Goal: Information Seeking & Learning: Learn about a topic

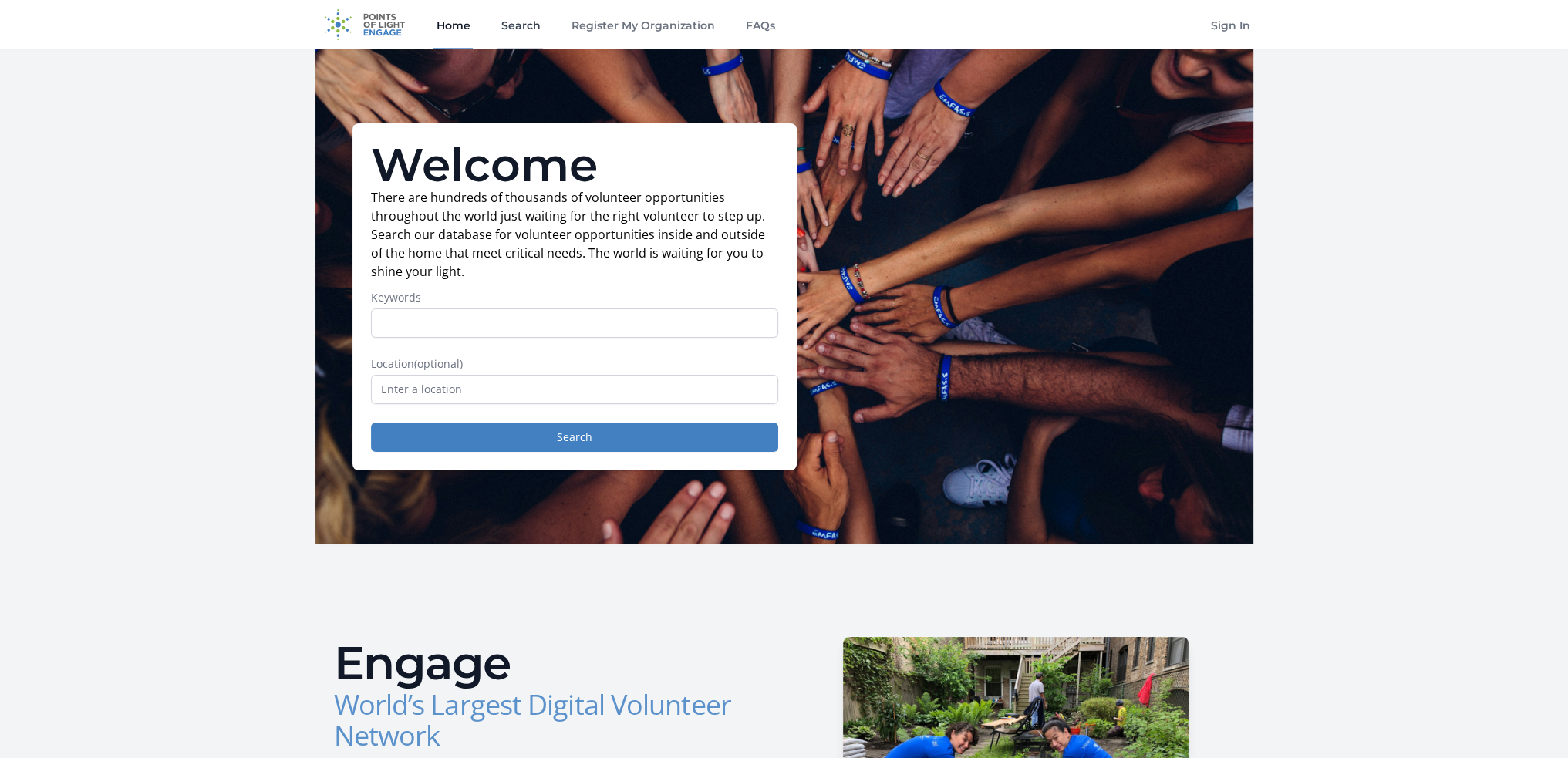
click at [518, 31] on link "Search" at bounding box center [520, 24] width 45 height 50
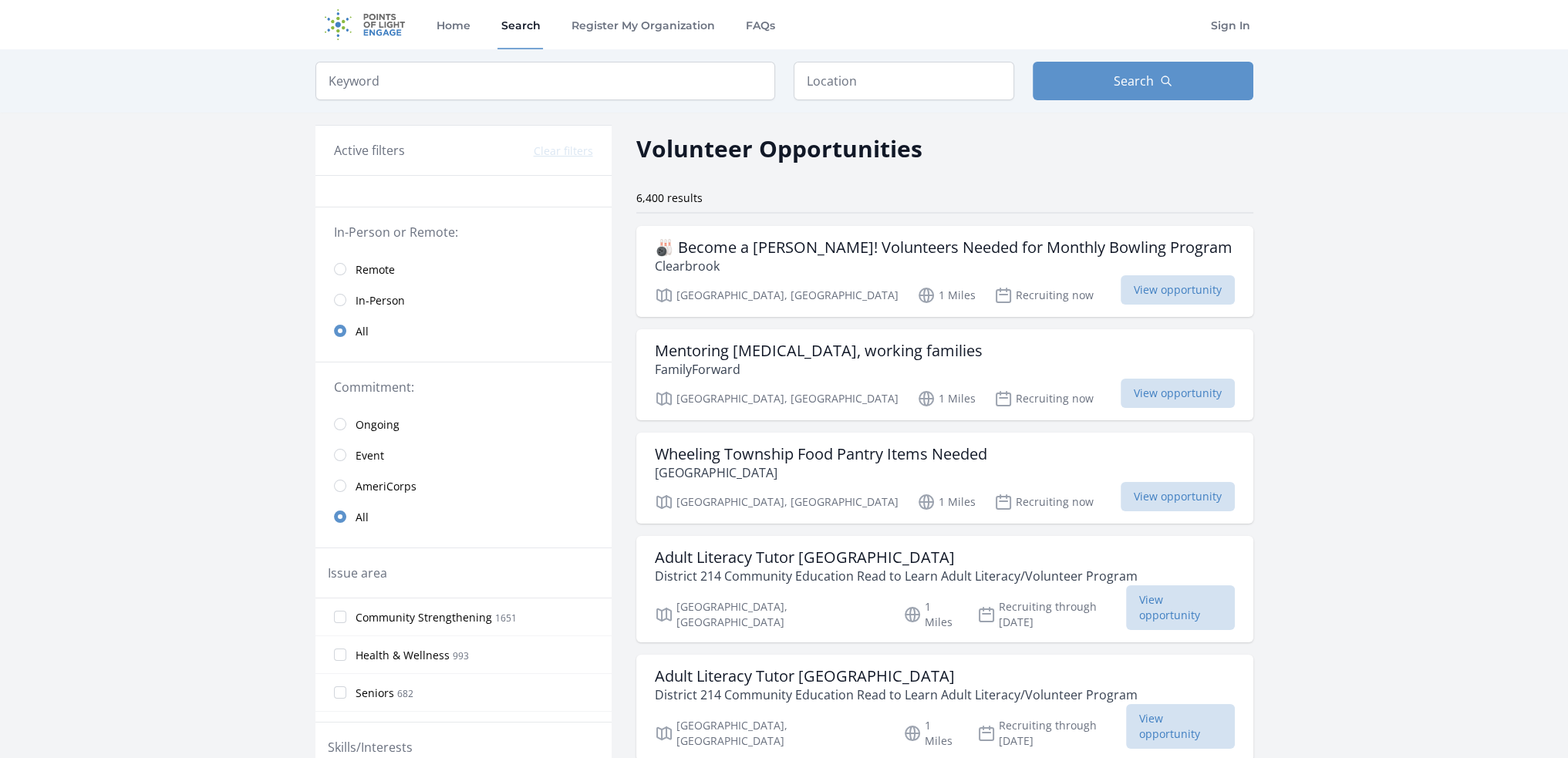
drag, startPoint x: 1344, startPoint y: 473, endPoint x: 1315, endPoint y: 171, distance: 303.4
click at [342, 301] on input "radio" at bounding box center [340, 300] width 12 height 12
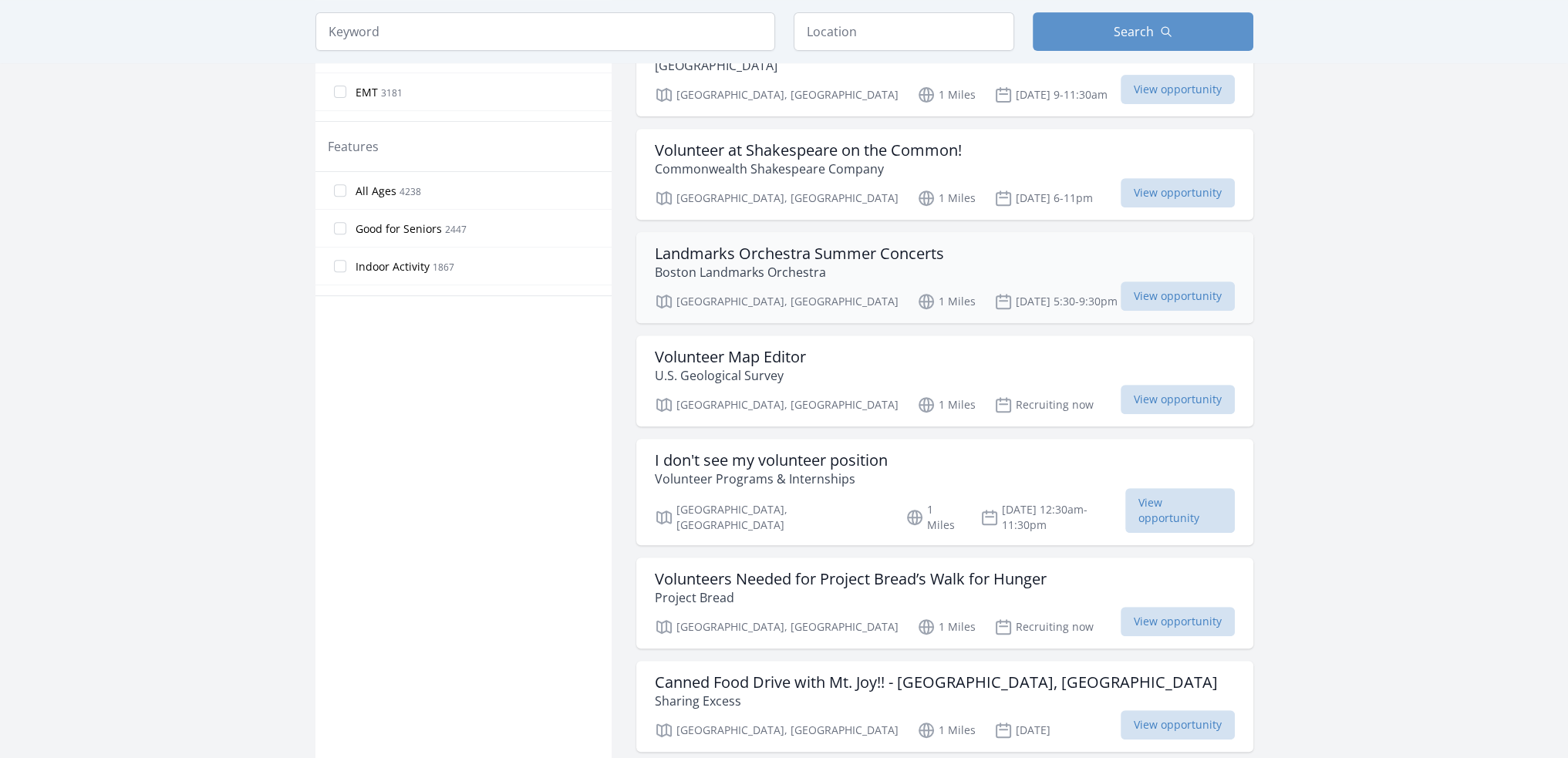
scroll to position [1157, 0]
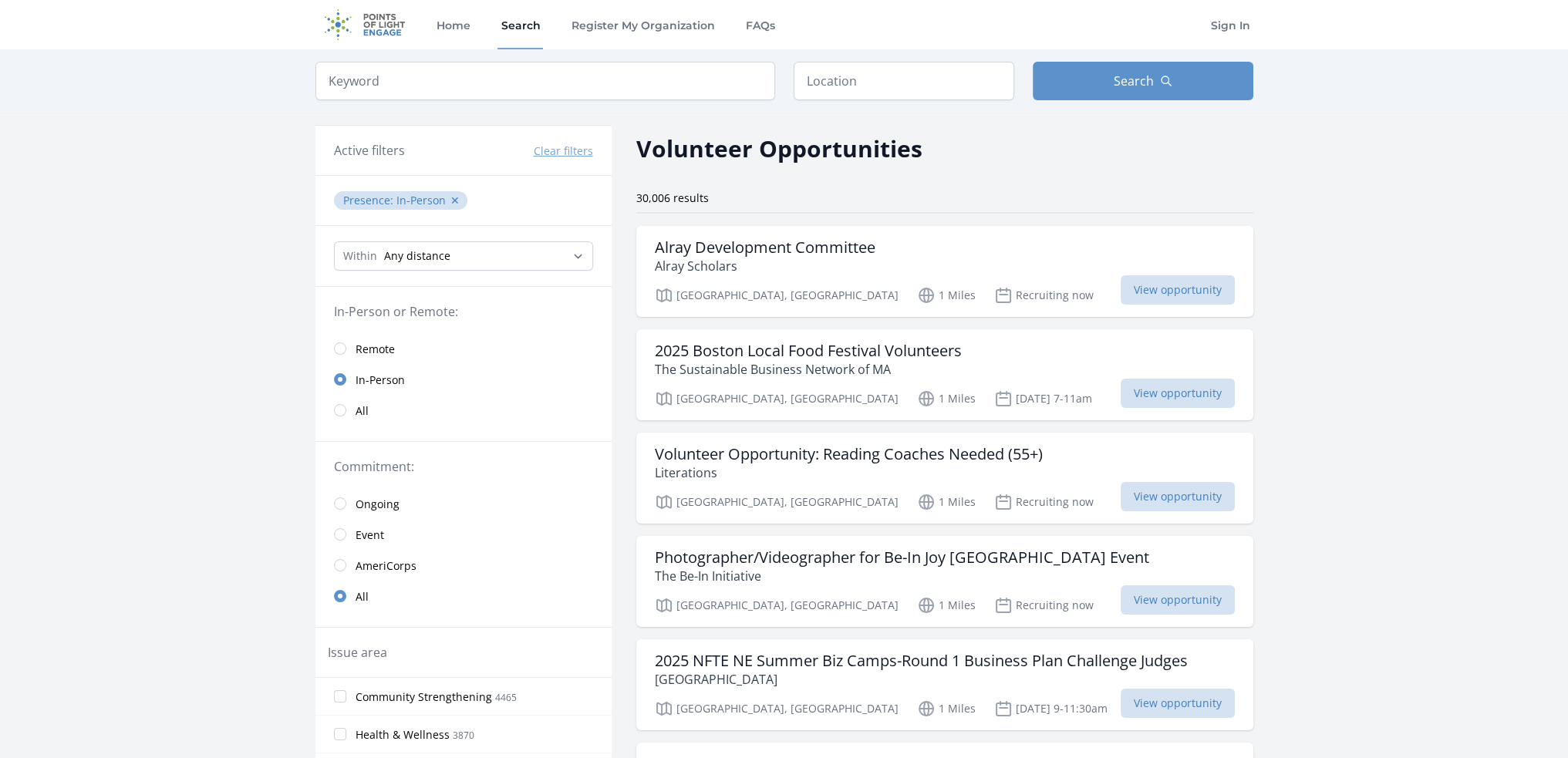
drag, startPoint x: 1329, startPoint y: 528, endPoint x: 1258, endPoint y: 192, distance: 343.4
click at [833, 77] on input "text" at bounding box center [904, 81] width 220 height 38
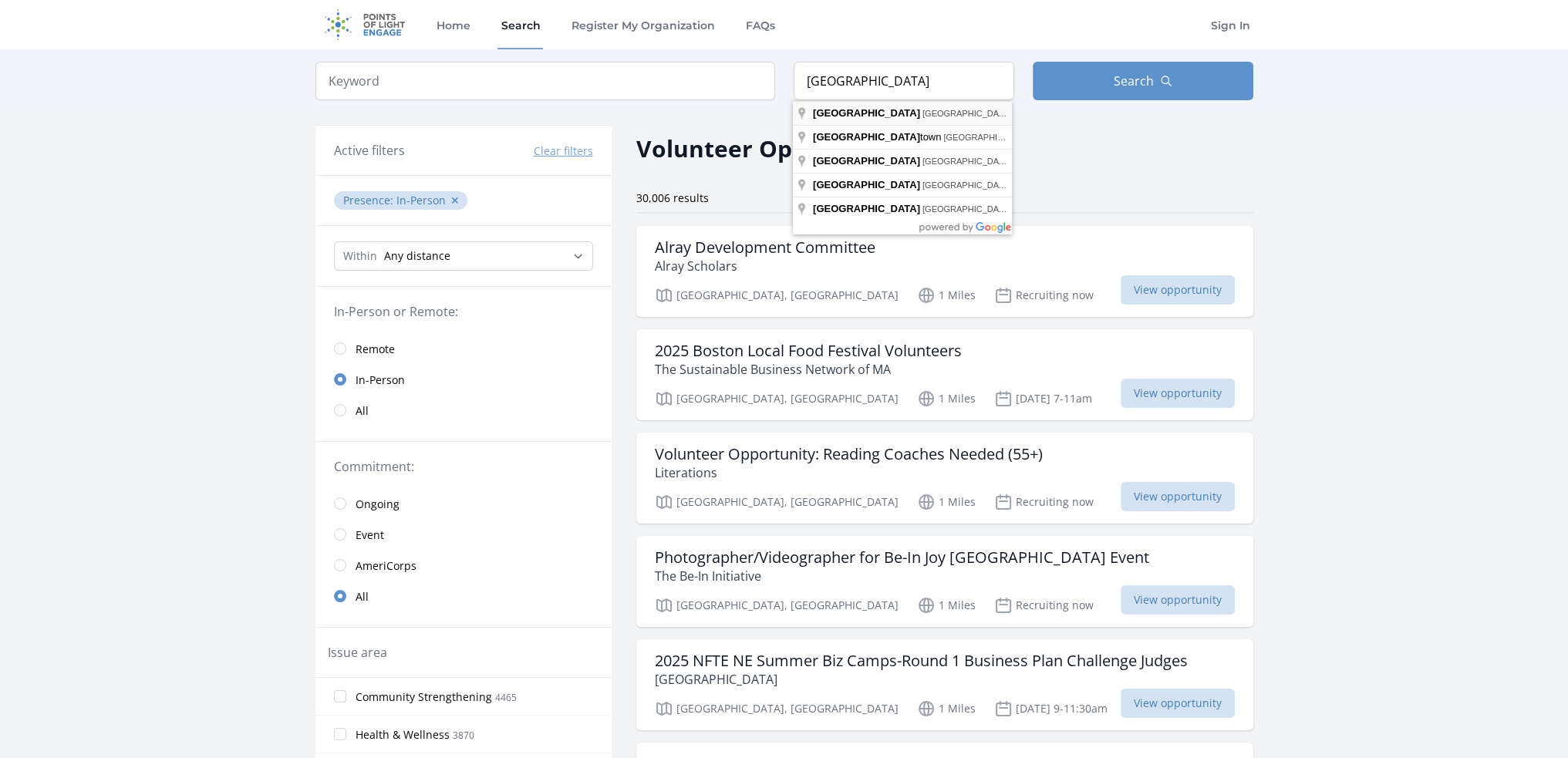
type input "Dallas, TX, USA"
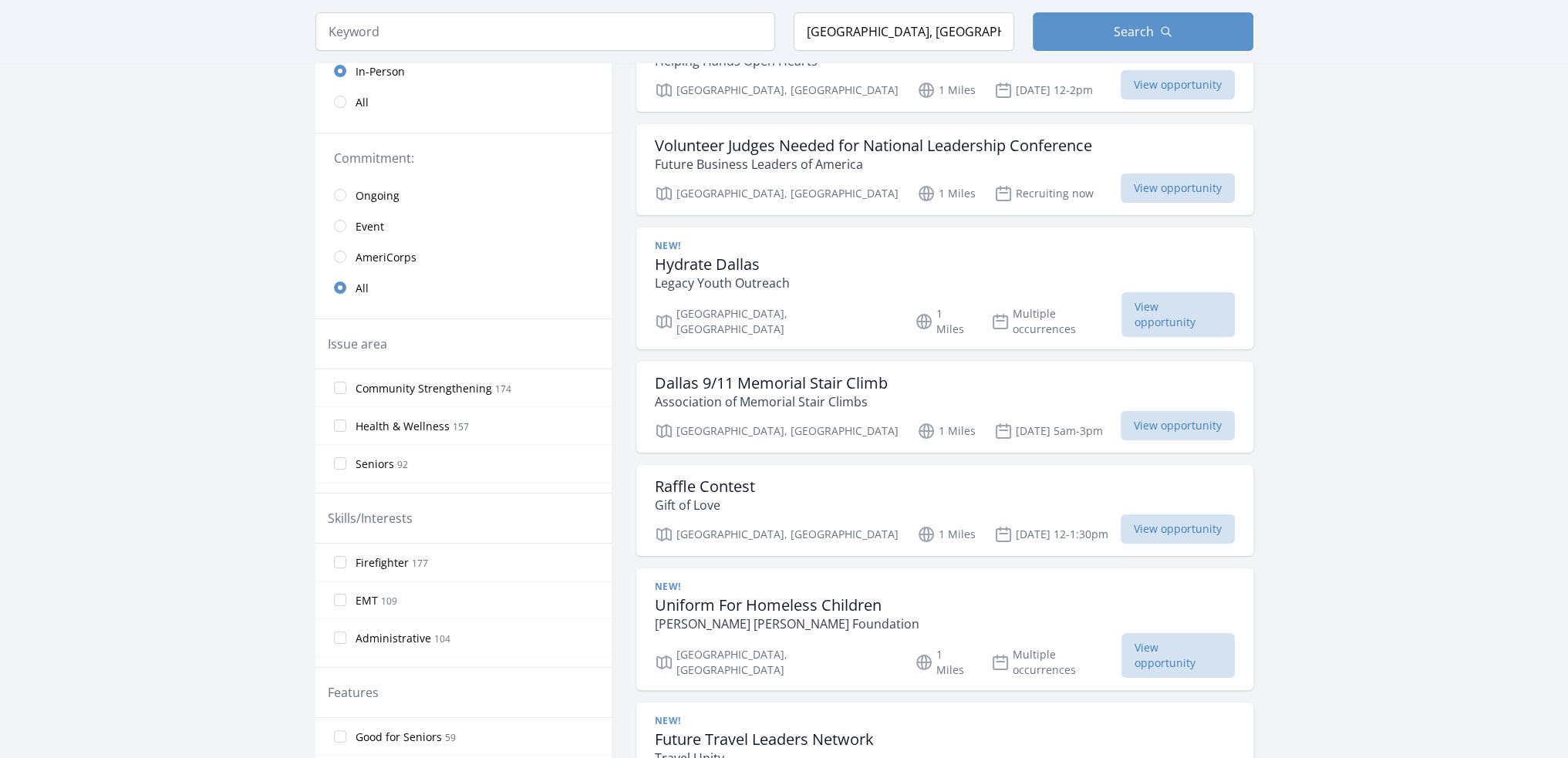
scroll to position [386, 0]
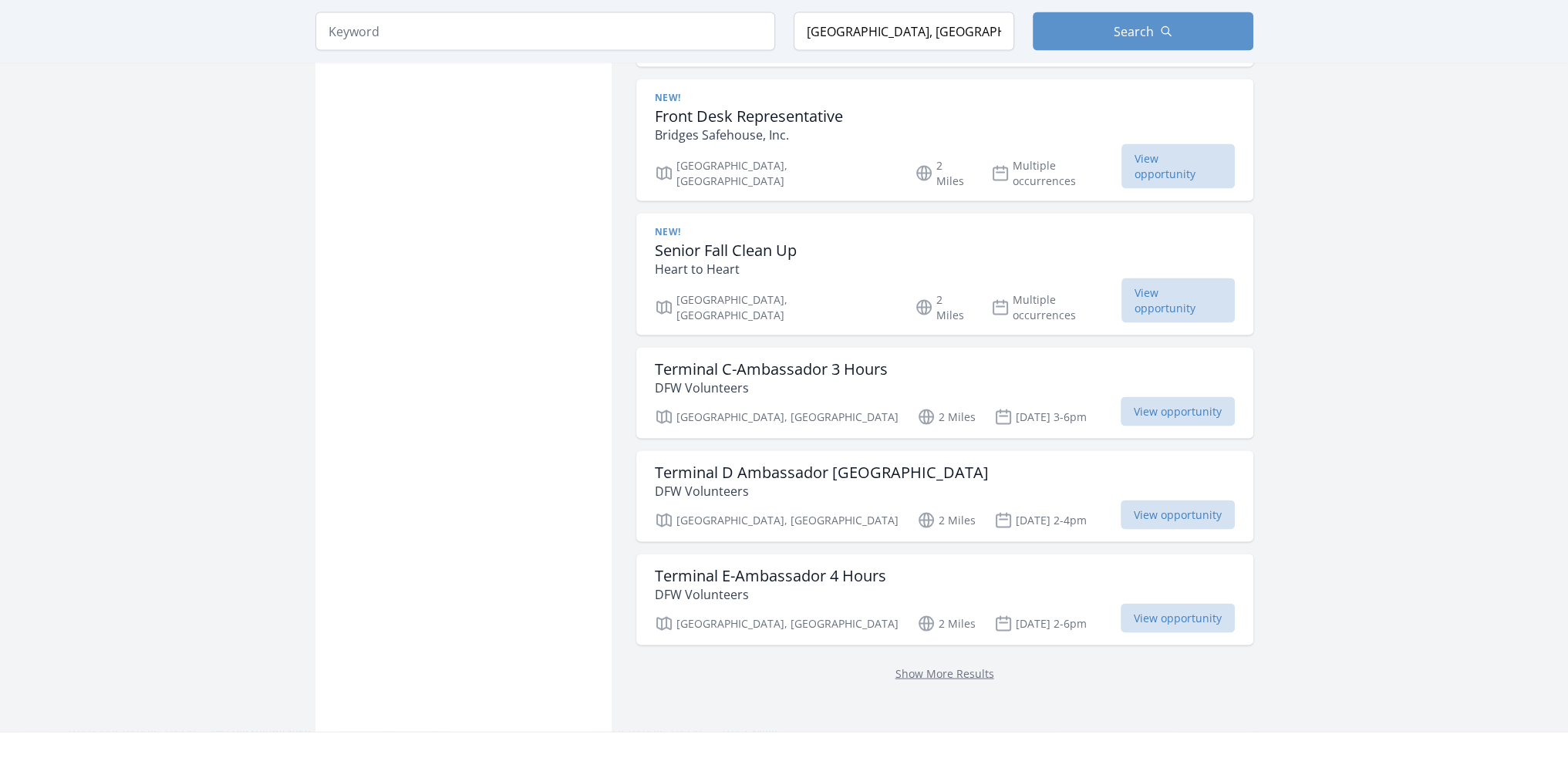
drag, startPoint x: 1353, startPoint y: 335, endPoint x: 1345, endPoint y: 432, distance: 97.3
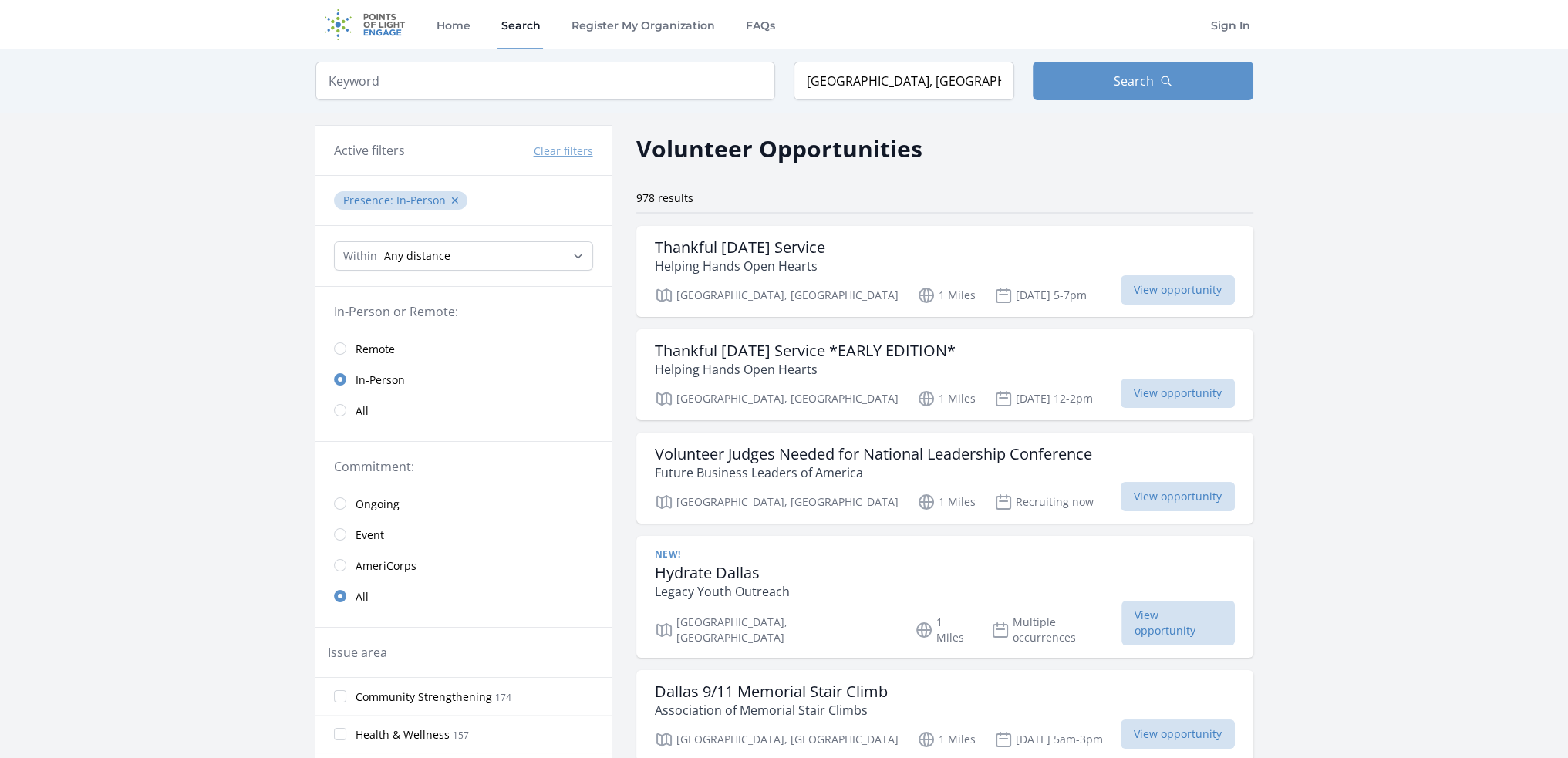
drag, startPoint x: 1350, startPoint y: 476, endPoint x: 1327, endPoint y: 78, distance: 398.7
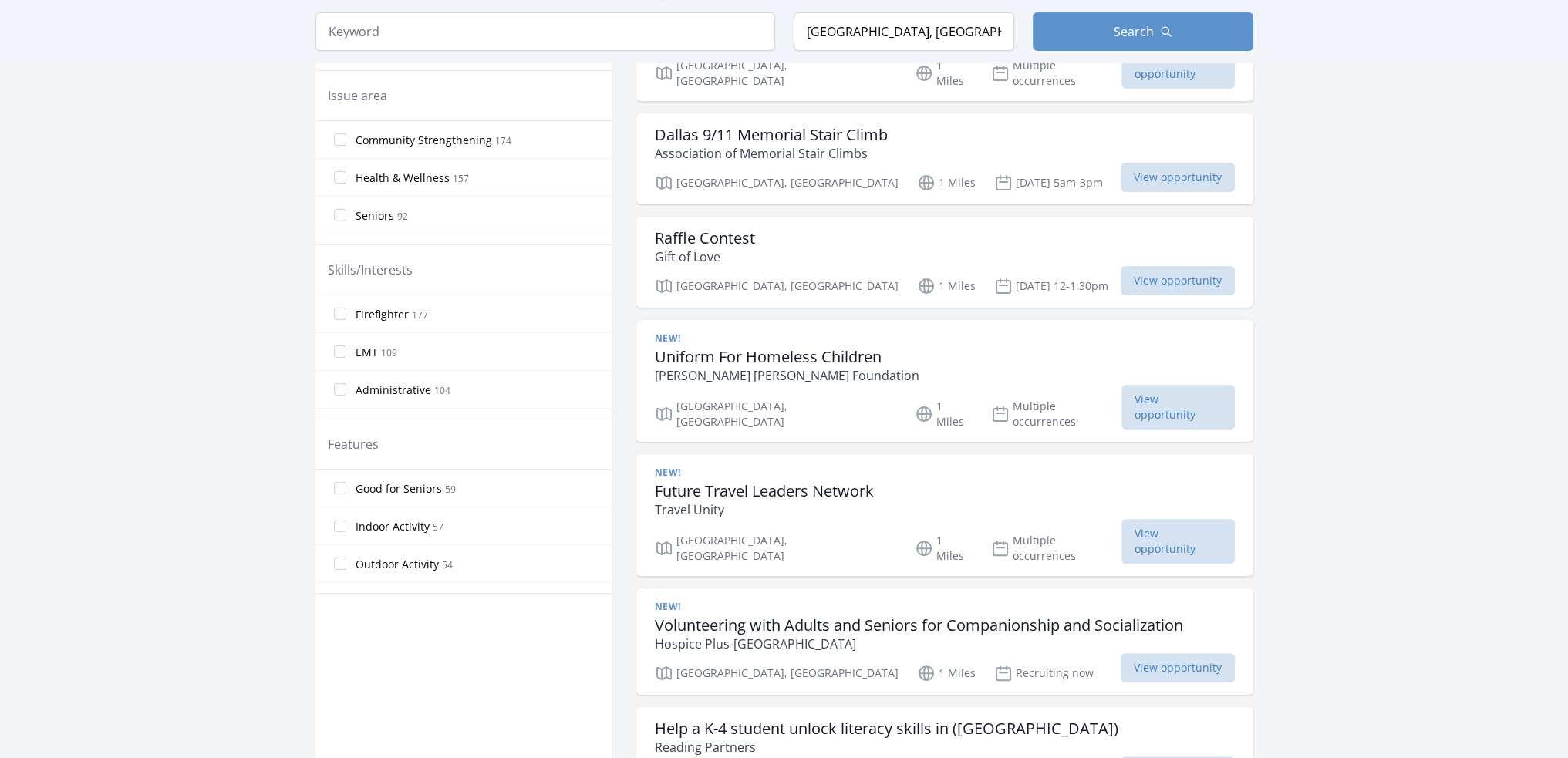
scroll to position [540, 0]
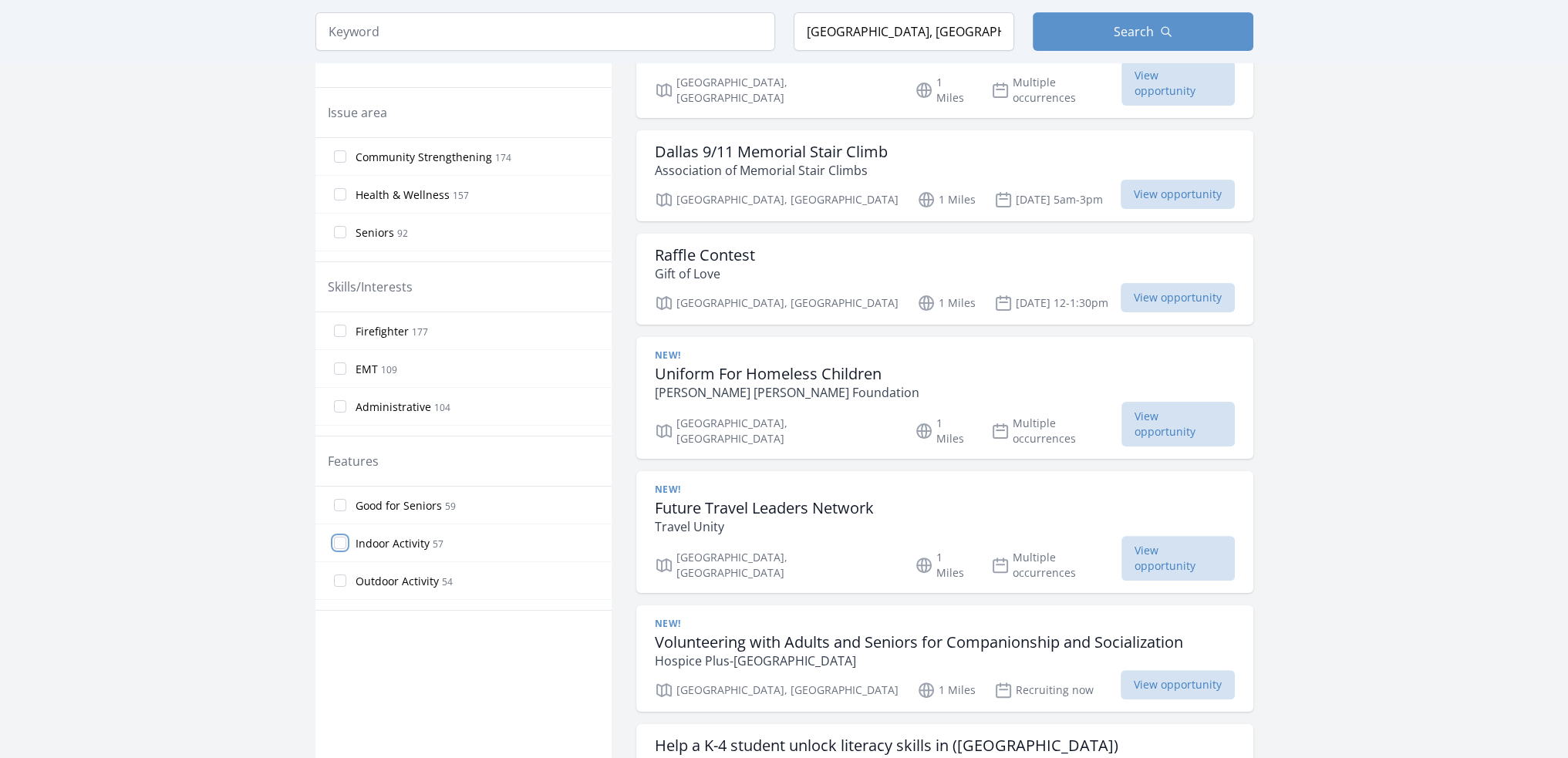
click at [342, 542] on input "Indoor Activity 57" at bounding box center [340, 543] width 12 height 12
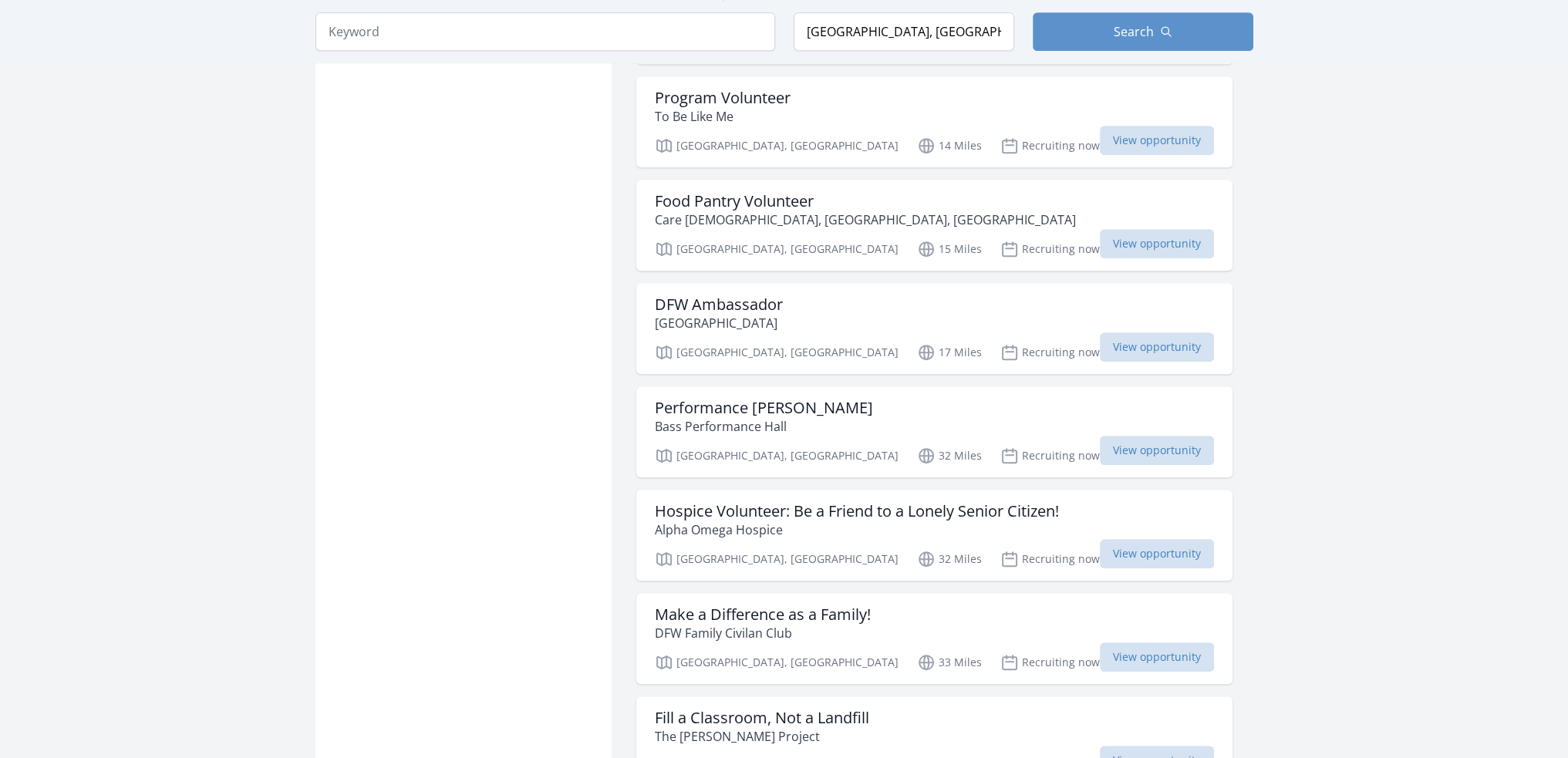
scroll to position [1157, 0]
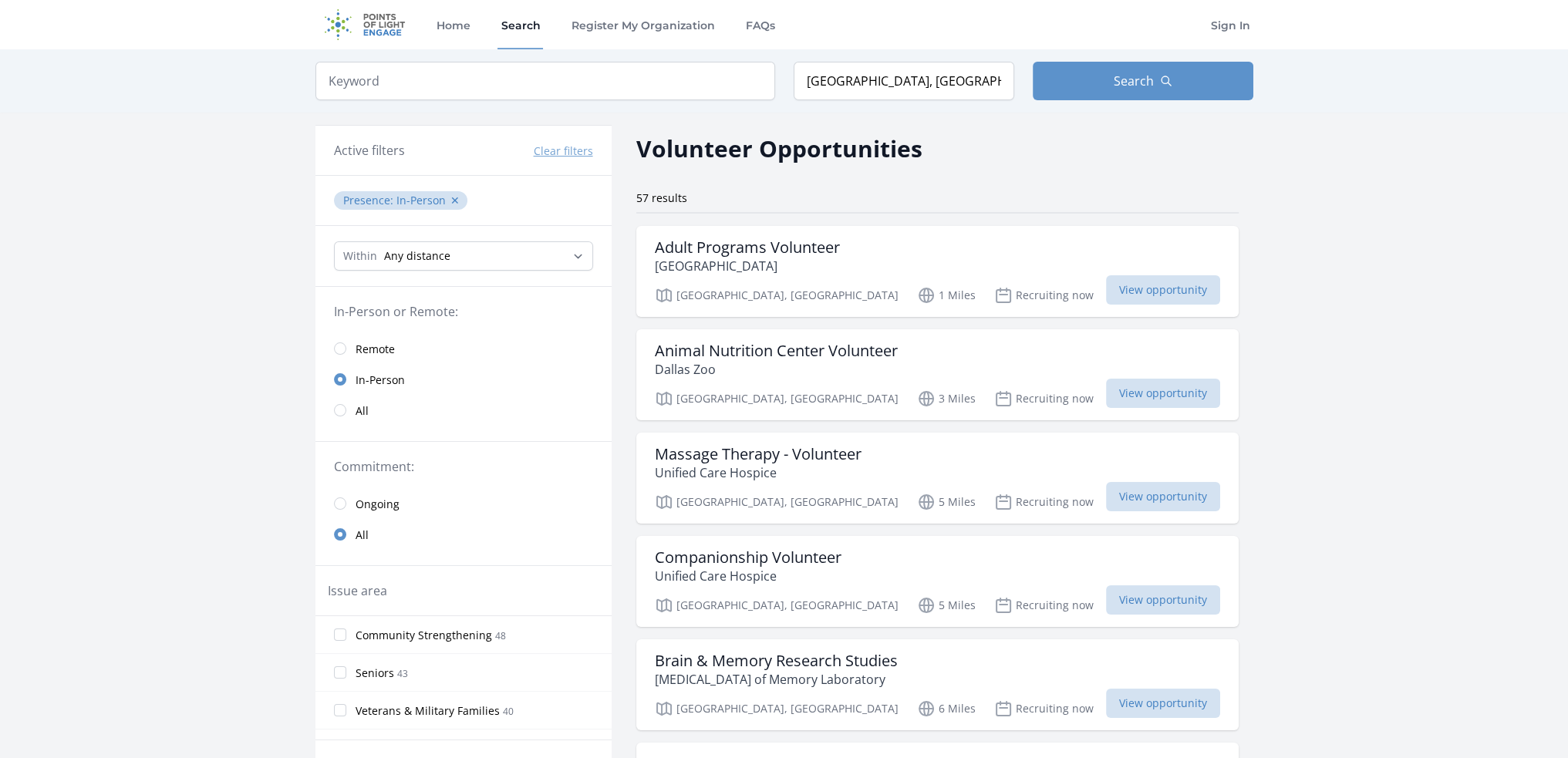
drag, startPoint x: 1213, startPoint y: 522, endPoint x: 1209, endPoint y: 144, distance: 378.0
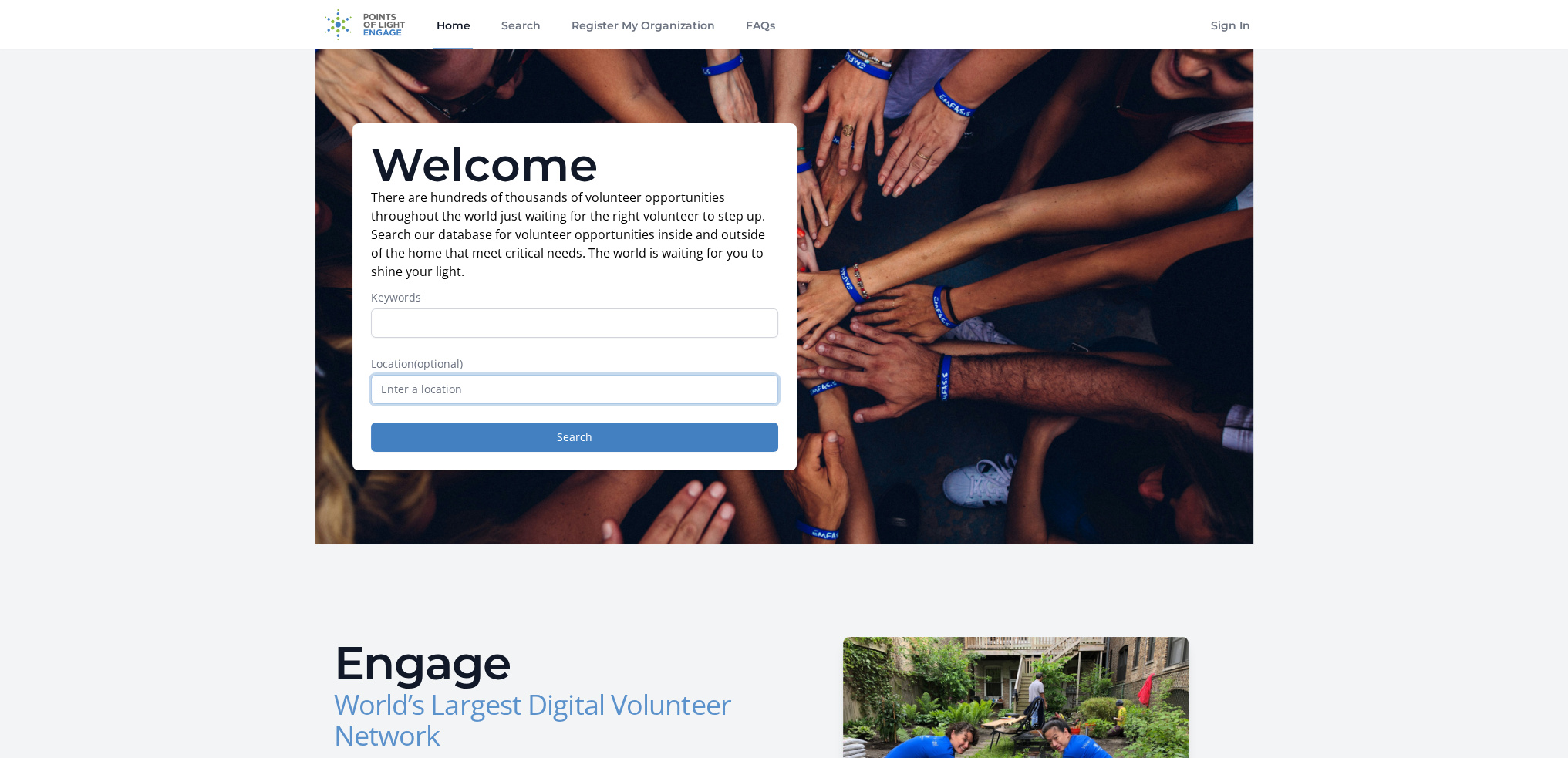
click at [641, 391] on input "text" at bounding box center [575, 390] width 407 height 30
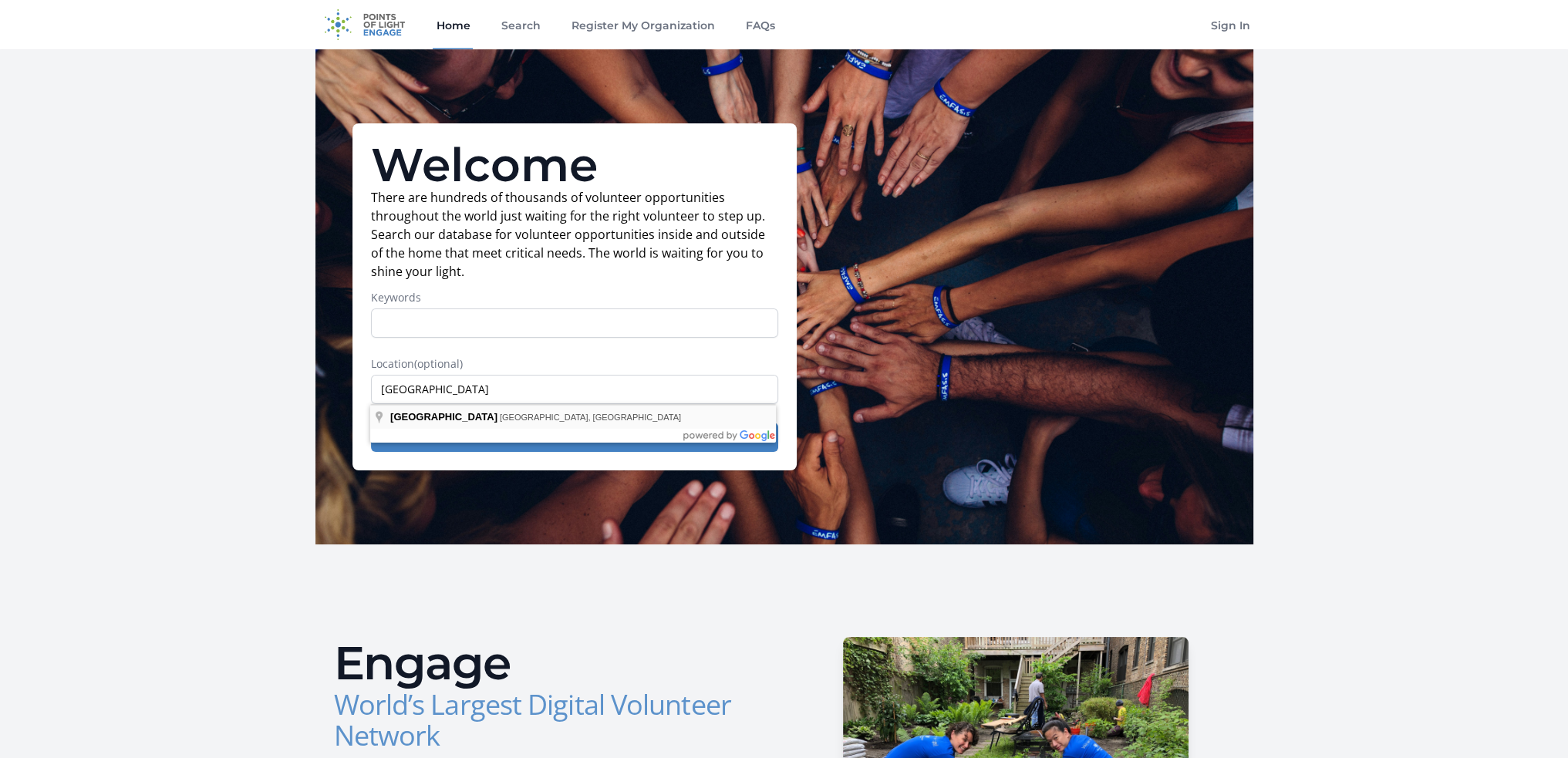
type input "Fort Worth, TX, USA"
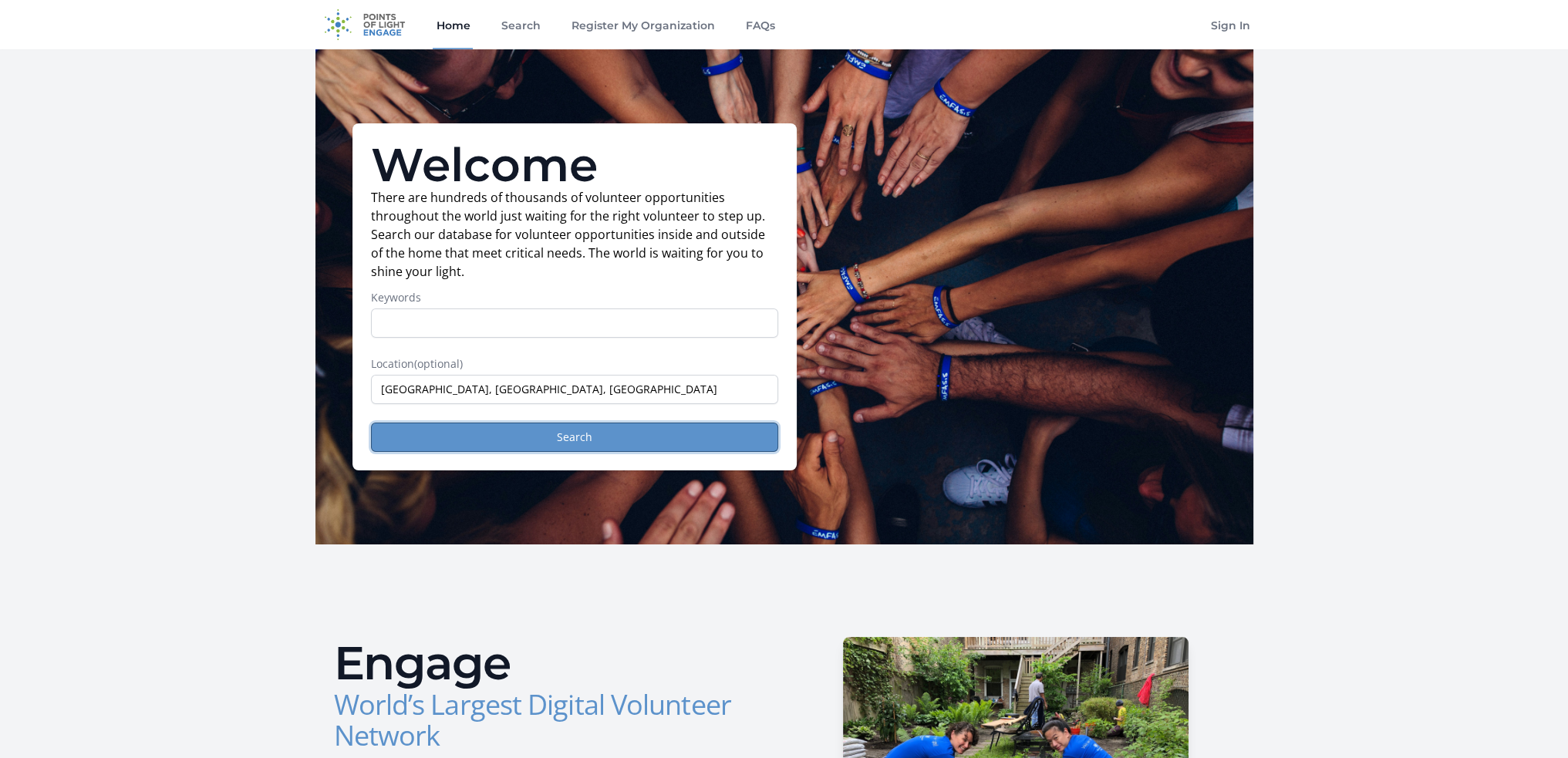
click at [599, 436] on button "Search" at bounding box center [575, 437] width 407 height 30
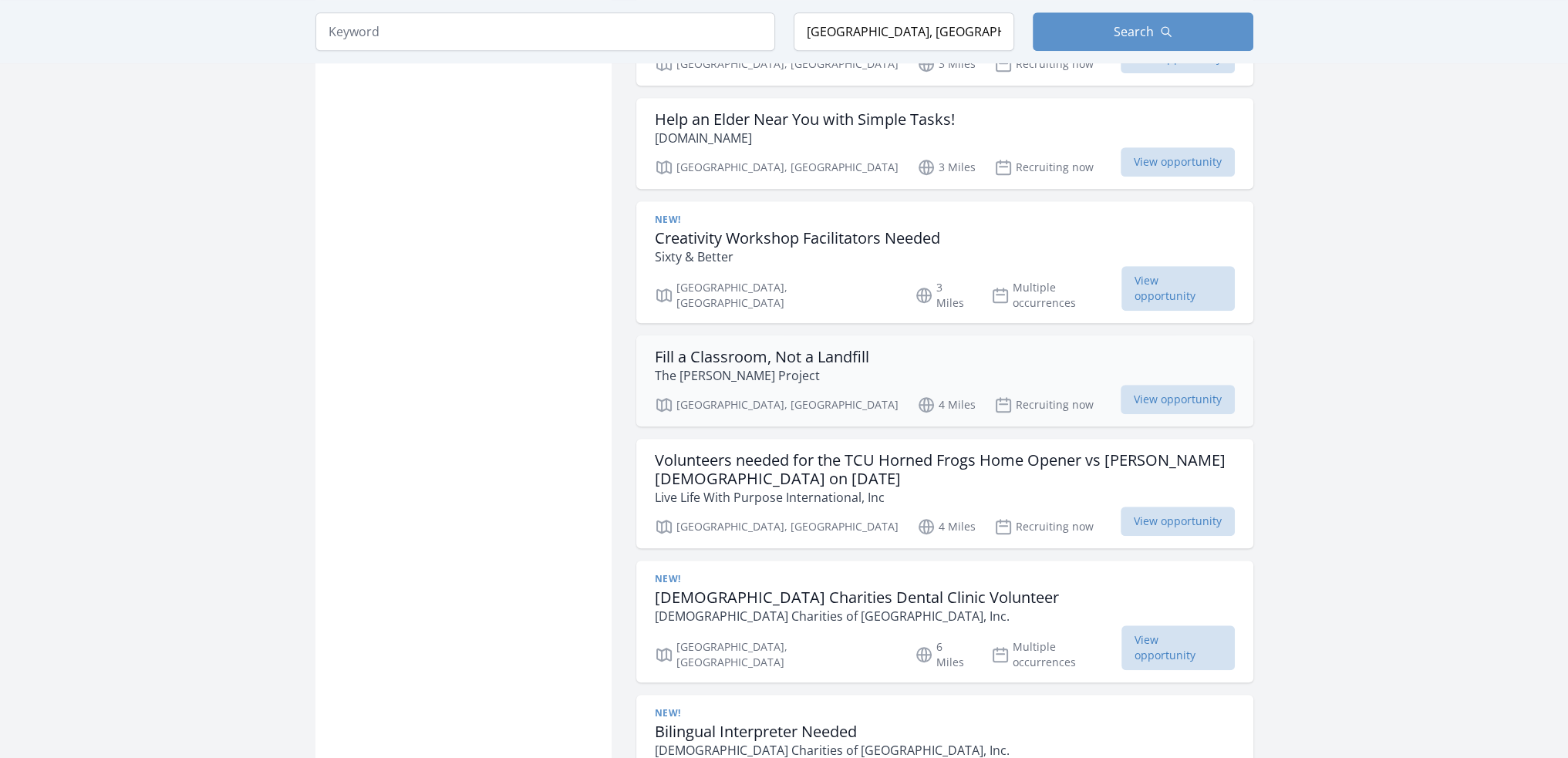
scroll to position [1465, 0]
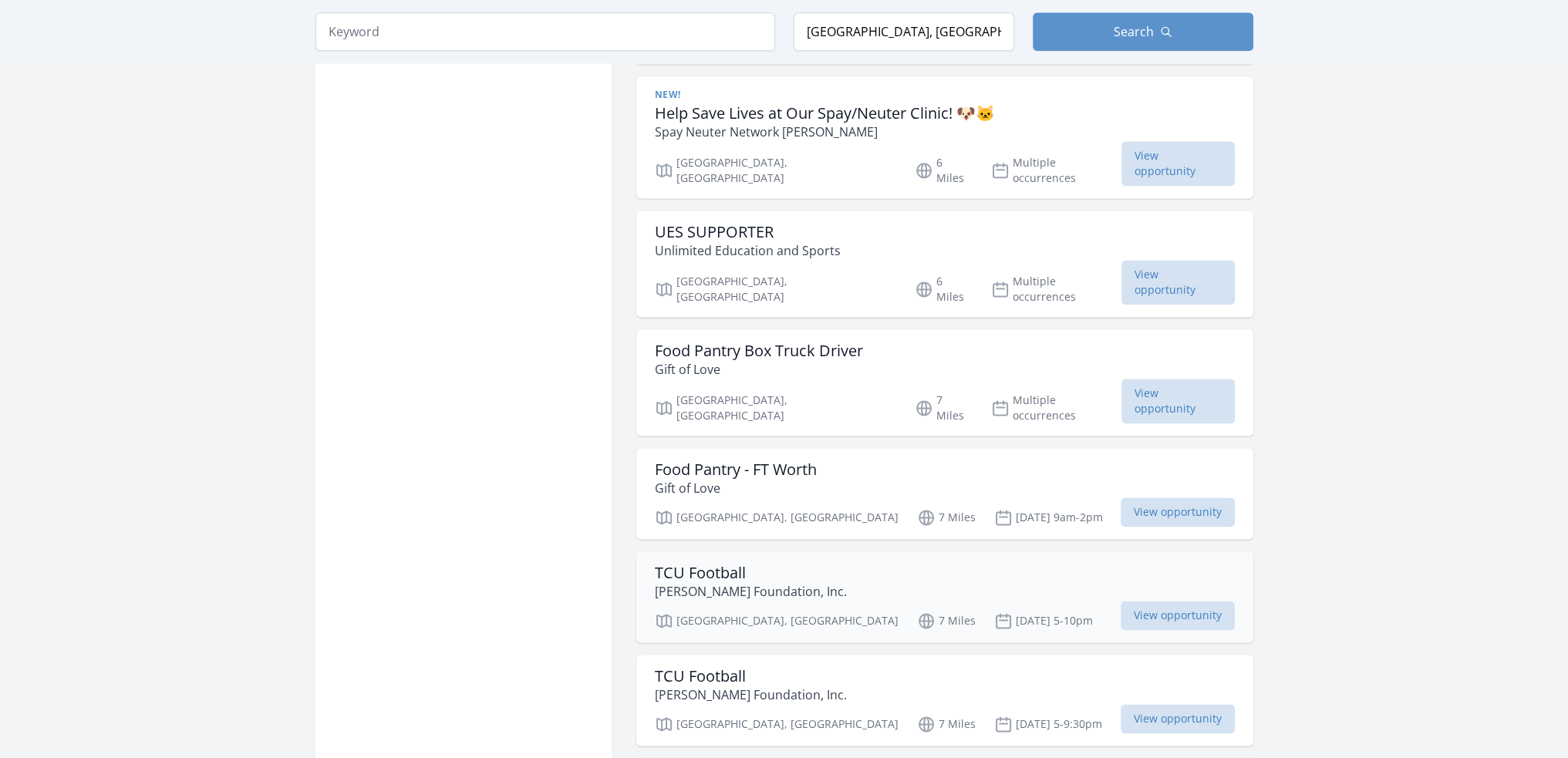
scroll to position [2775, 0]
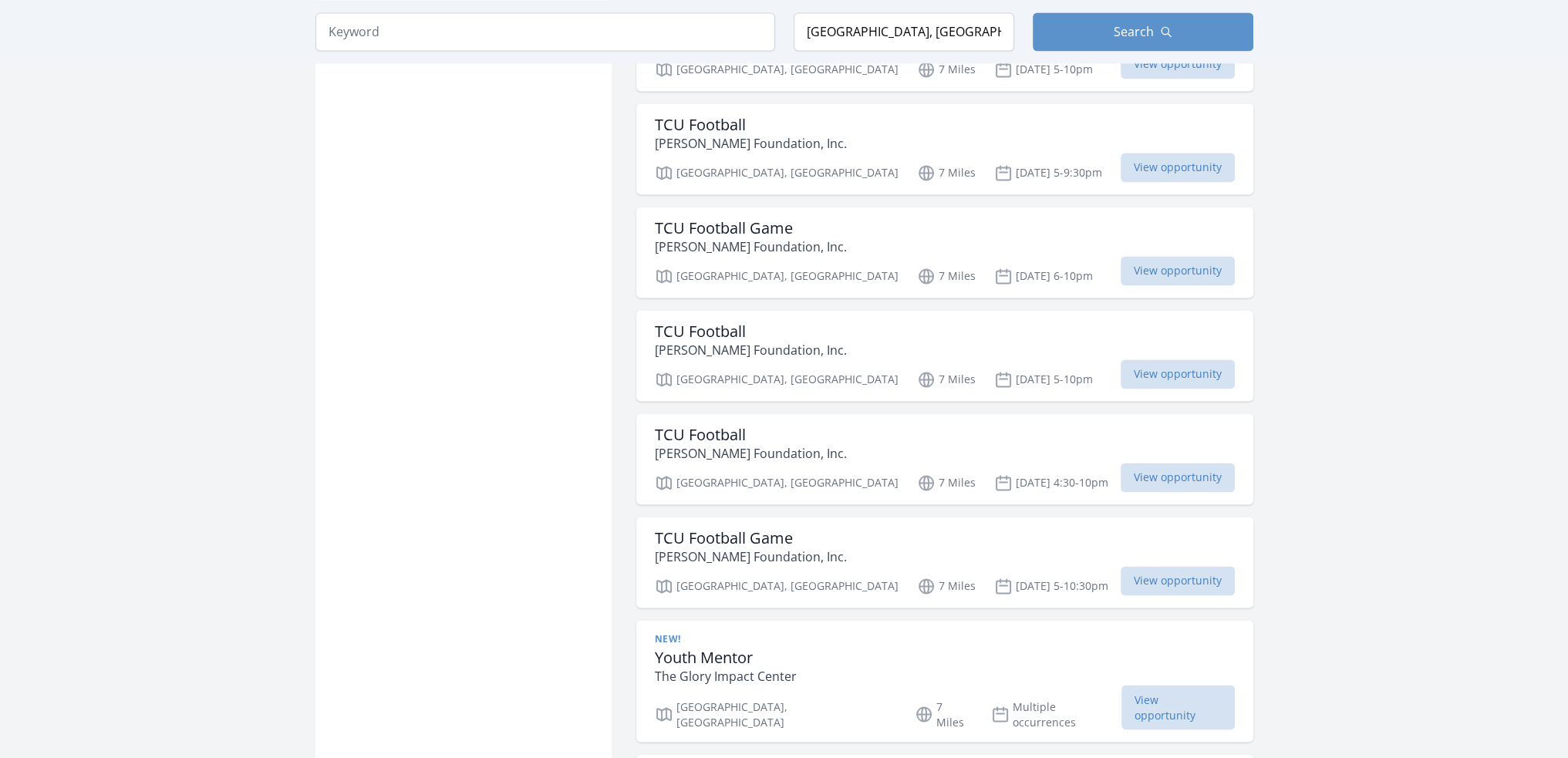
drag, startPoint x: 1289, startPoint y: 354, endPoint x: 1293, endPoint y: 416, distance: 62.1
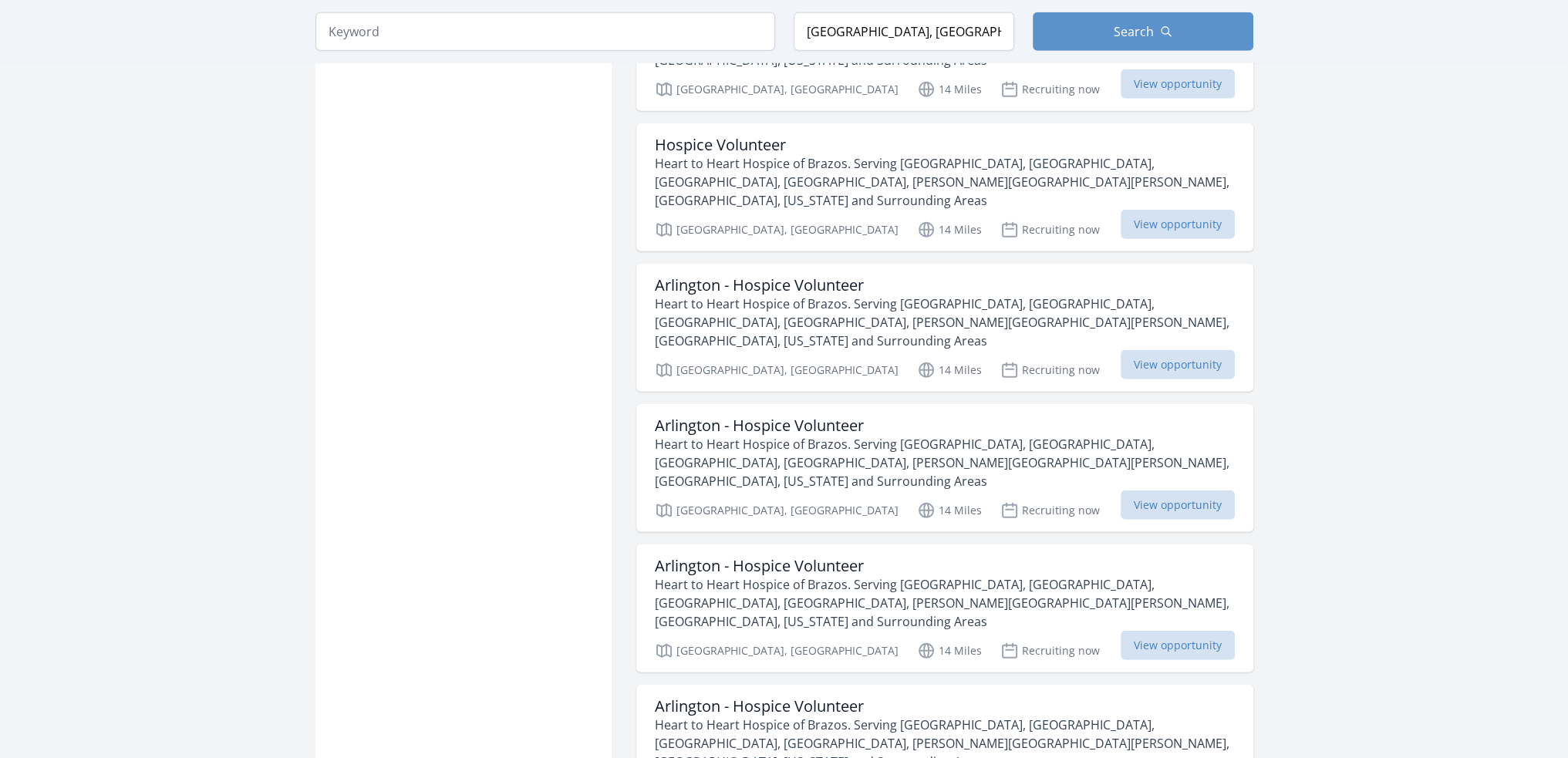
drag, startPoint x: 1295, startPoint y: 260, endPoint x: 1290, endPoint y: 303, distance: 43.3
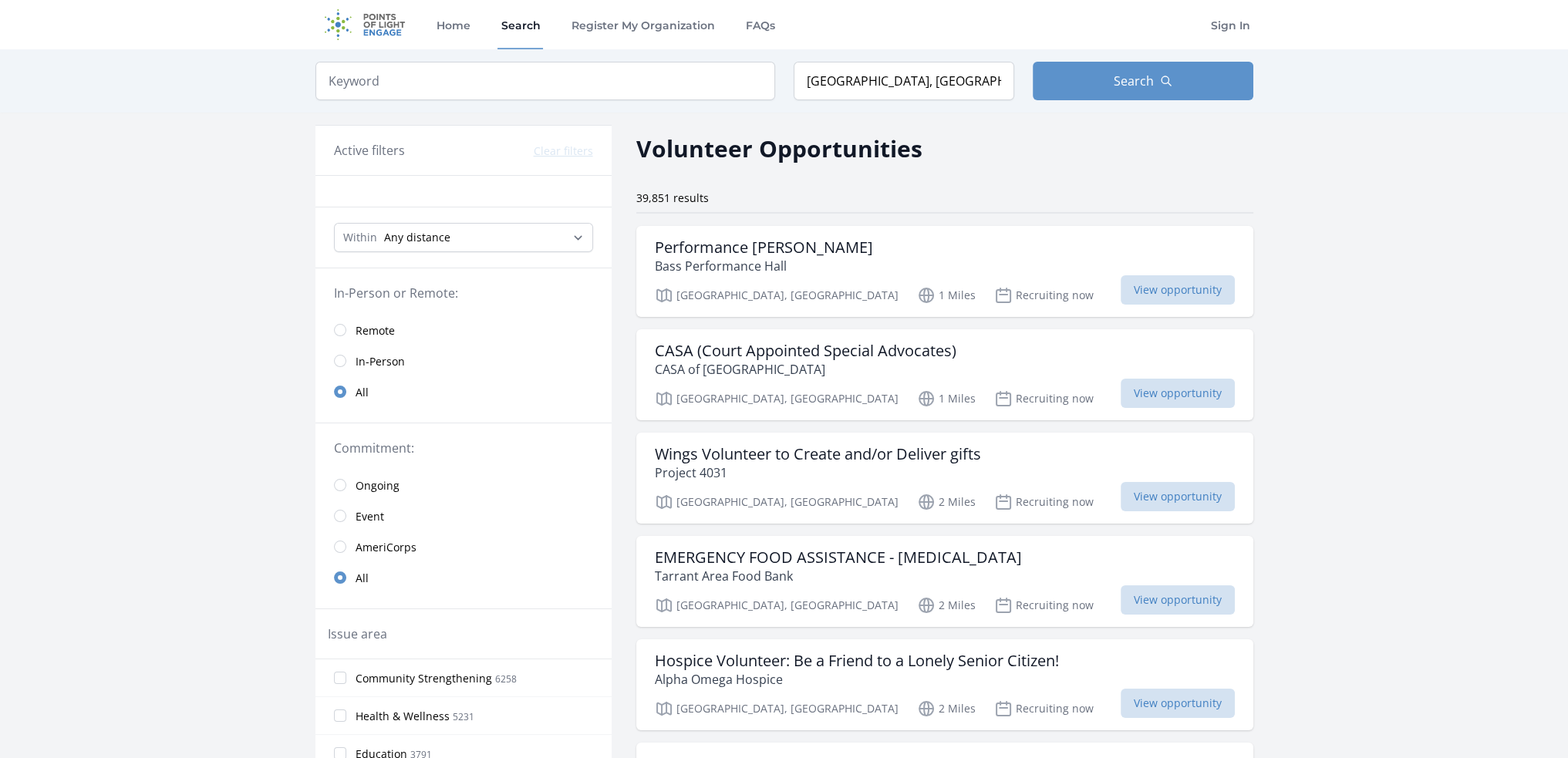
drag, startPoint x: 1273, startPoint y: 420, endPoint x: 1247, endPoint y: 104, distance: 317.1
drag, startPoint x: 596, startPoint y: 456, endPoint x: 598, endPoint y: 212, distance: 244.0
click at [763, 30] on link "FAQs" at bounding box center [759, 24] width 36 height 50
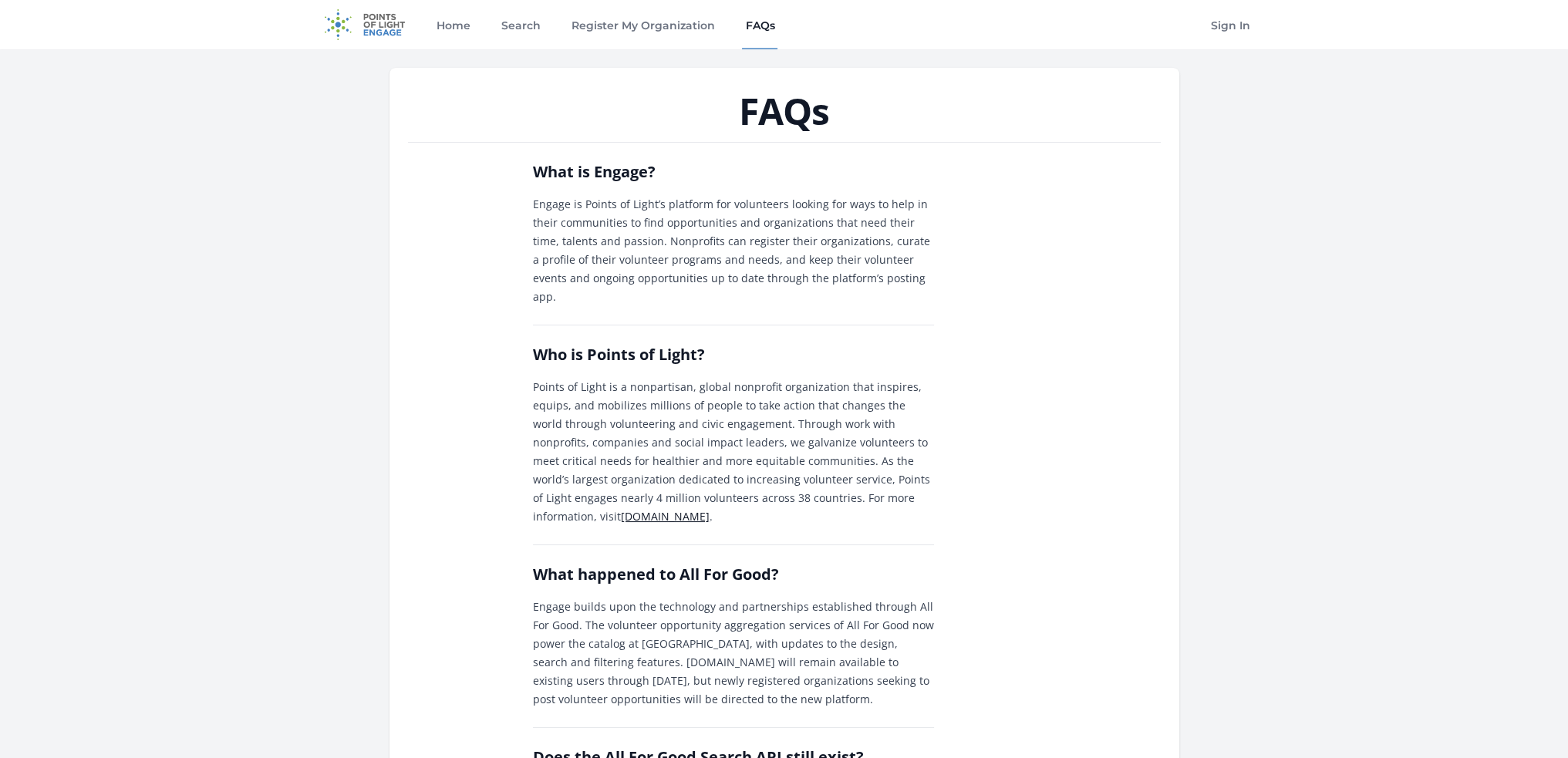
drag, startPoint x: 909, startPoint y: 510, endPoint x: 675, endPoint y: 34, distance: 530.4
